Goal: Information Seeking & Learning: Learn about a topic

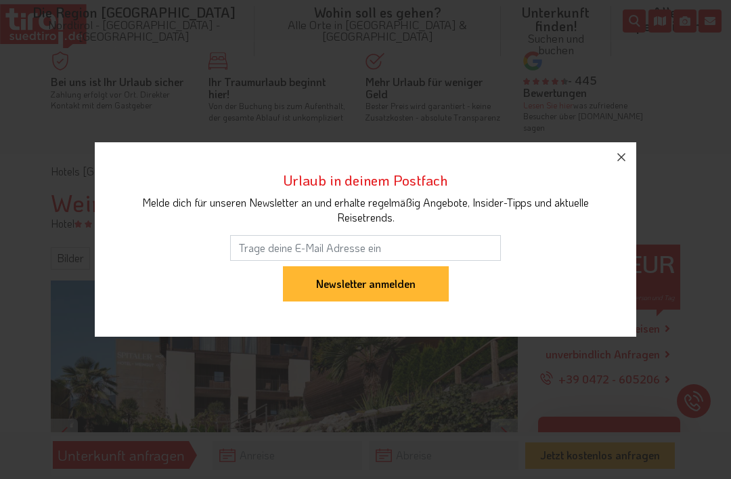
click at [624, 159] on icon "button" at bounding box center [622, 157] width 16 height 16
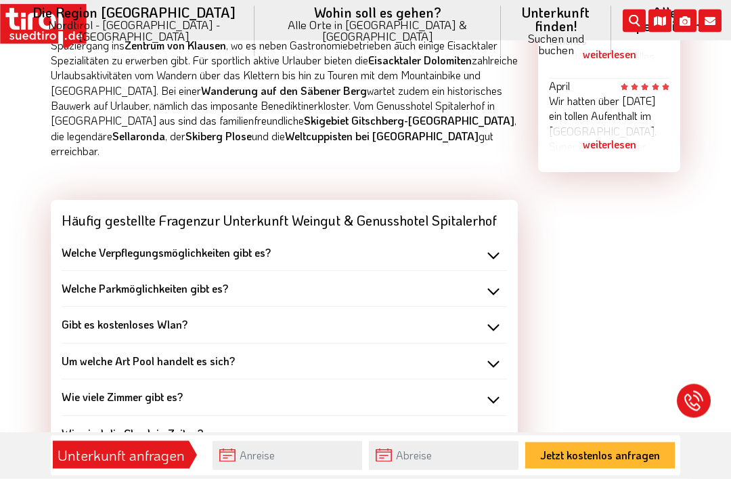
scroll to position [1162, 0]
click at [492, 281] on div "Welche Parkmöglichkeiten gibt es?" at bounding box center [285, 288] width 446 height 15
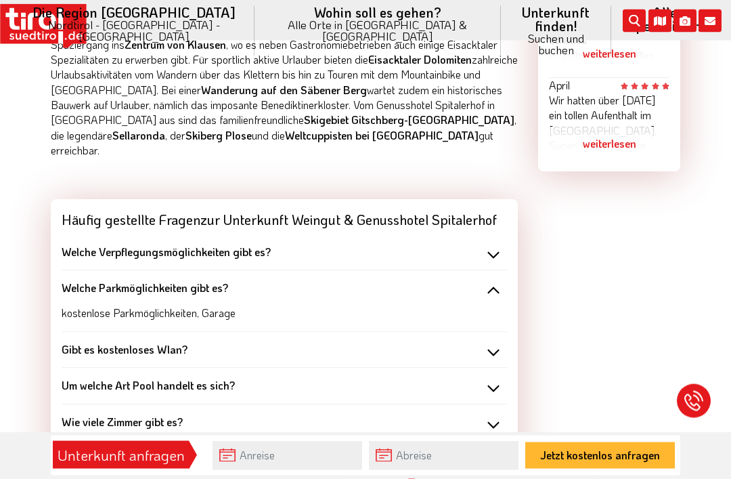
scroll to position [1163, 0]
click at [490, 244] on div "Welche Verpflegungsmöglichkeiten gibt es?" at bounding box center [285, 251] width 446 height 15
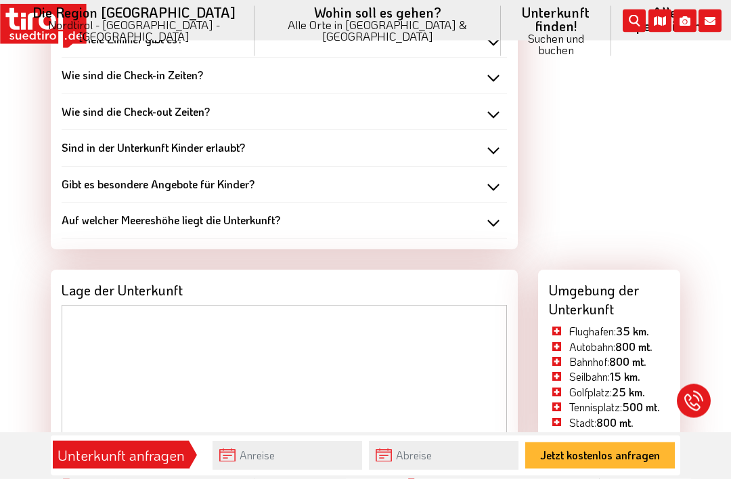
scroll to position [1572, 0]
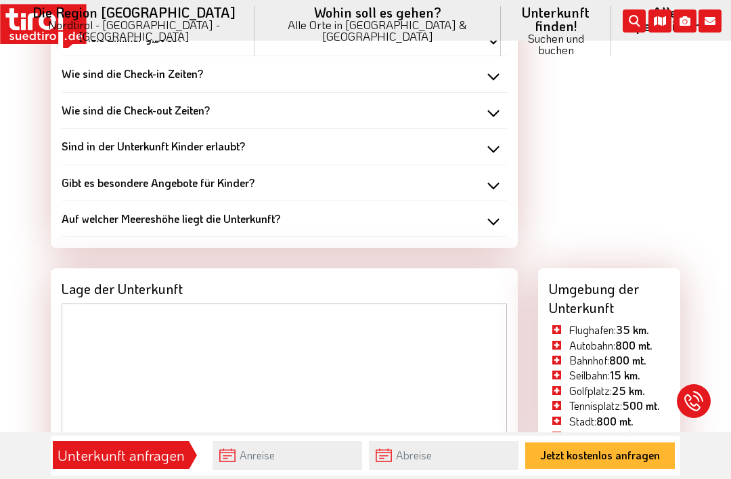
click at [490, 211] on div "Auf welcher Meereshöhe liegt die Unterkunft?" at bounding box center [285, 218] width 446 height 15
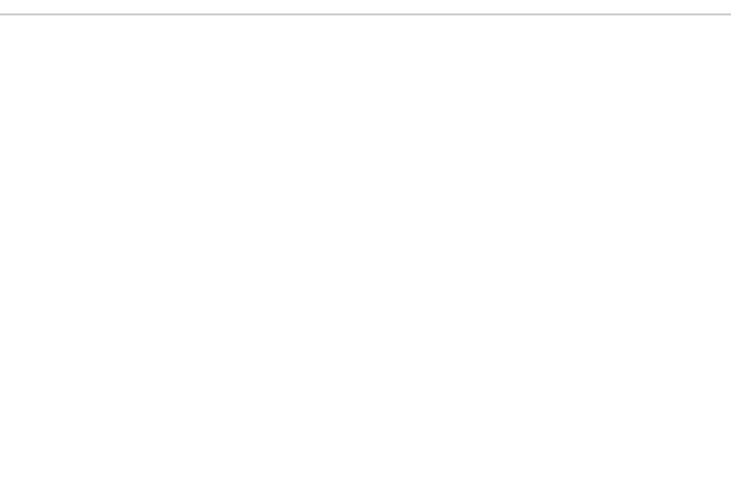
scroll to position [2194, 0]
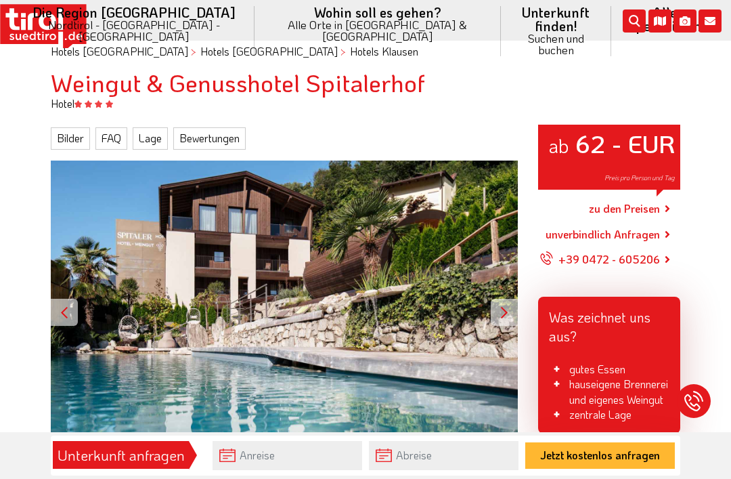
click at [152, 127] on link "Lage" at bounding box center [150, 138] width 35 height 22
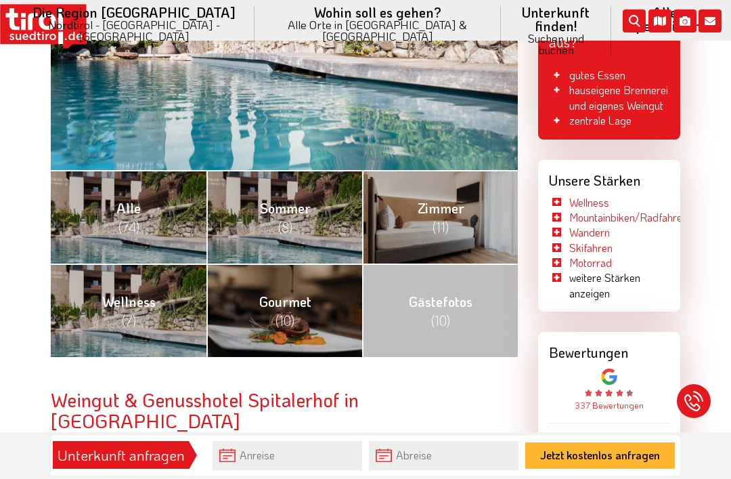
scroll to position [412, 0]
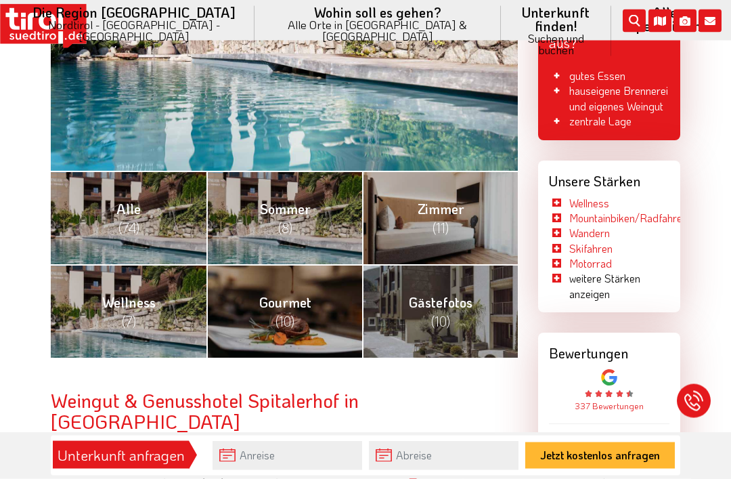
click at [134, 219] on span "(74)" at bounding box center [129, 228] width 21 height 18
click at [468, 309] on link "Gästefotos (10)" at bounding box center [440, 310] width 156 height 93
click at [286, 219] on span "(8)" at bounding box center [285, 228] width 14 height 18
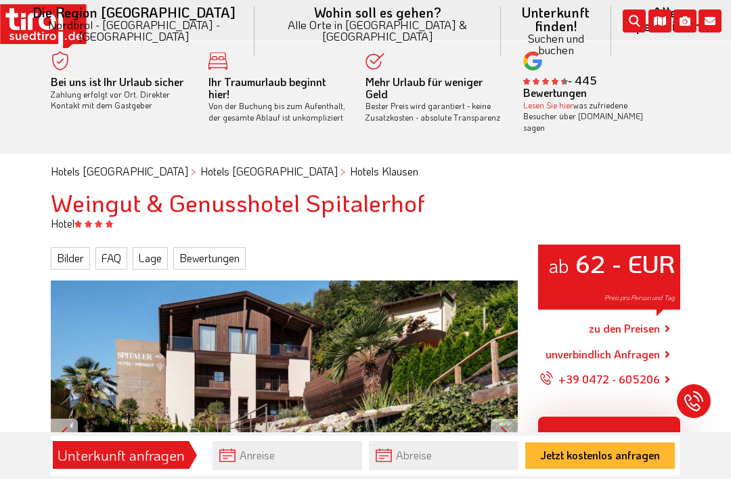
click at [673, 312] on div "zu den Preisen" at bounding box center [609, 329] width 142 height 34
click at [658, 318] on link "zu den Preisen" at bounding box center [624, 329] width 71 height 34
